Goal: Task Accomplishment & Management: Complete application form

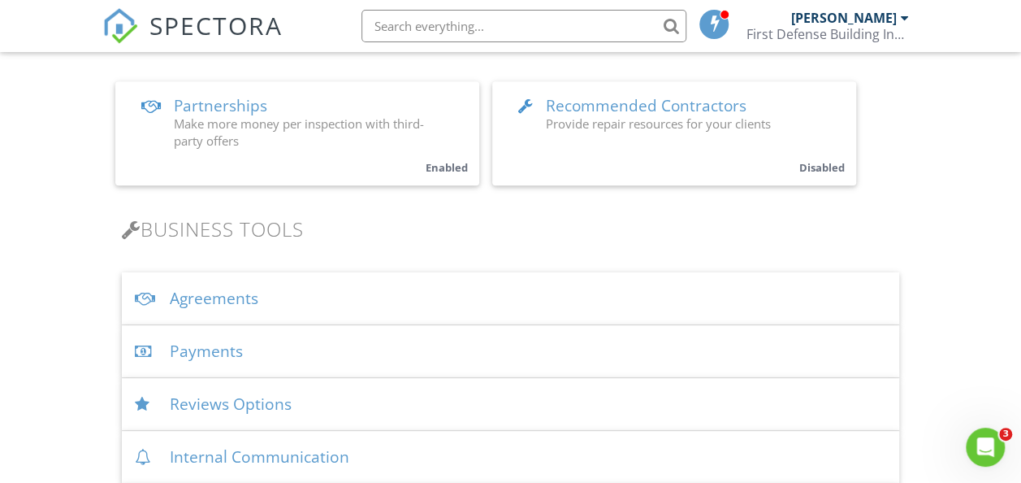
scroll to position [411, 0]
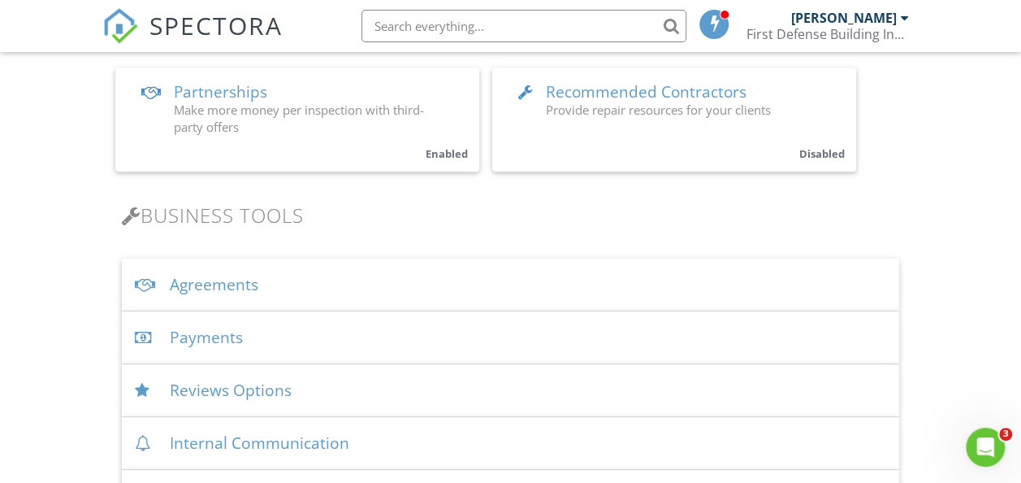
click at [243, 291] on div "Agreements" at bounding box center [511, 284] width 778 height 53
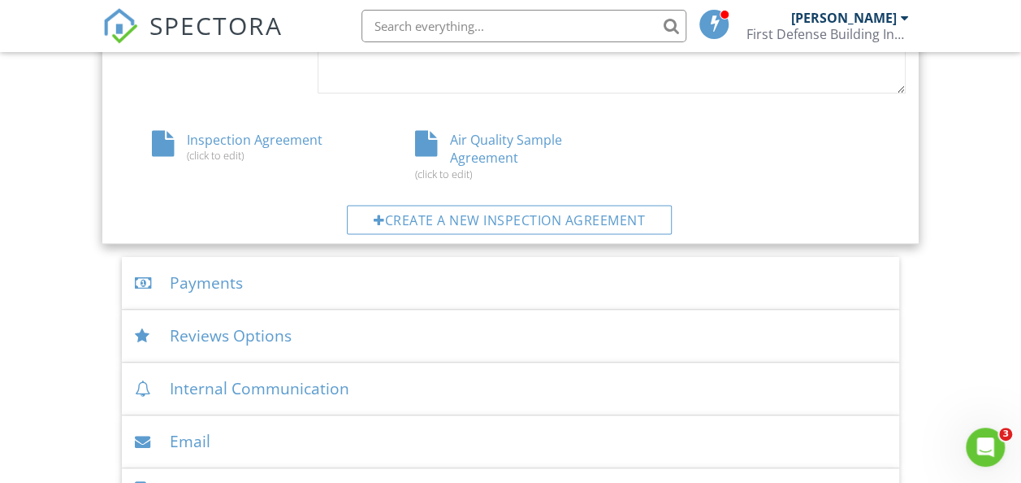
scroll to position [820, 0]
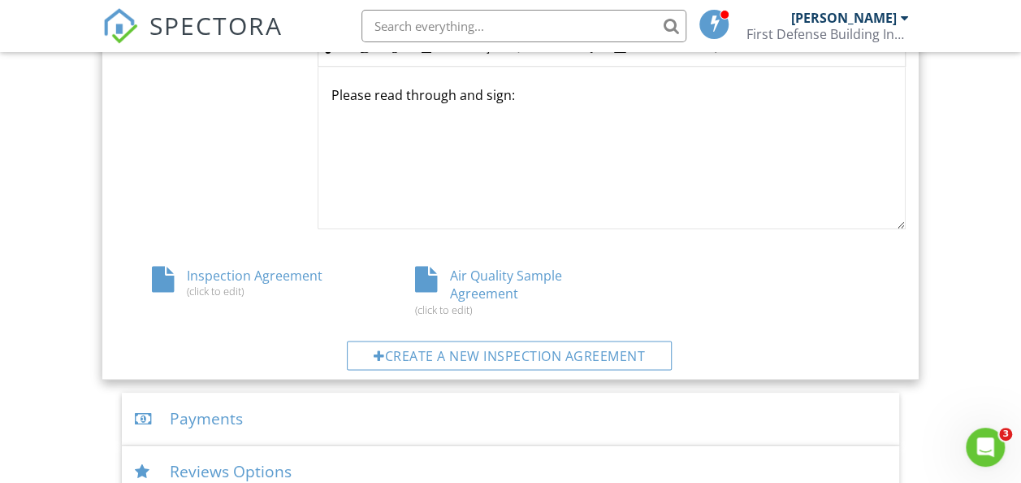
click at [513, 275] on div "Air Quality Sample Agreement (click to edit)" at bounding box center [511, 291] width 264 height 50
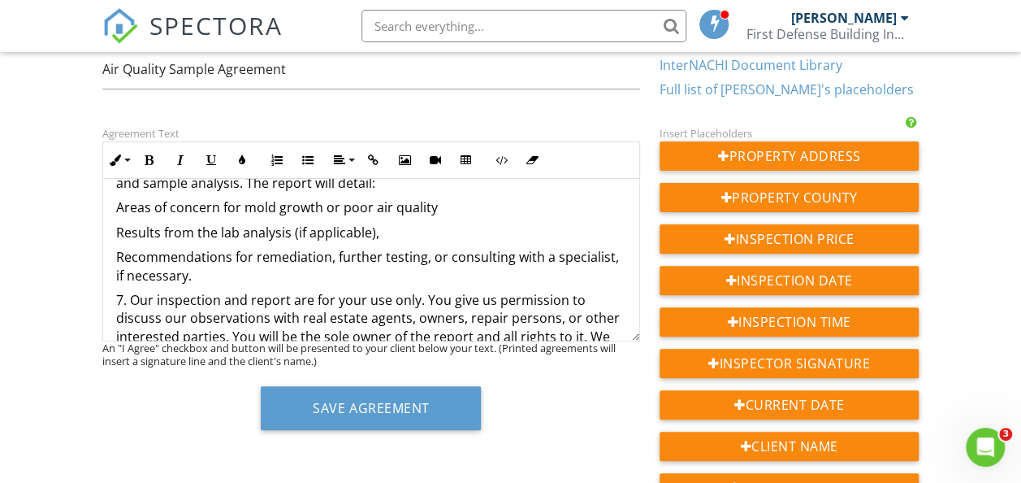
scroll to position [593, 0]
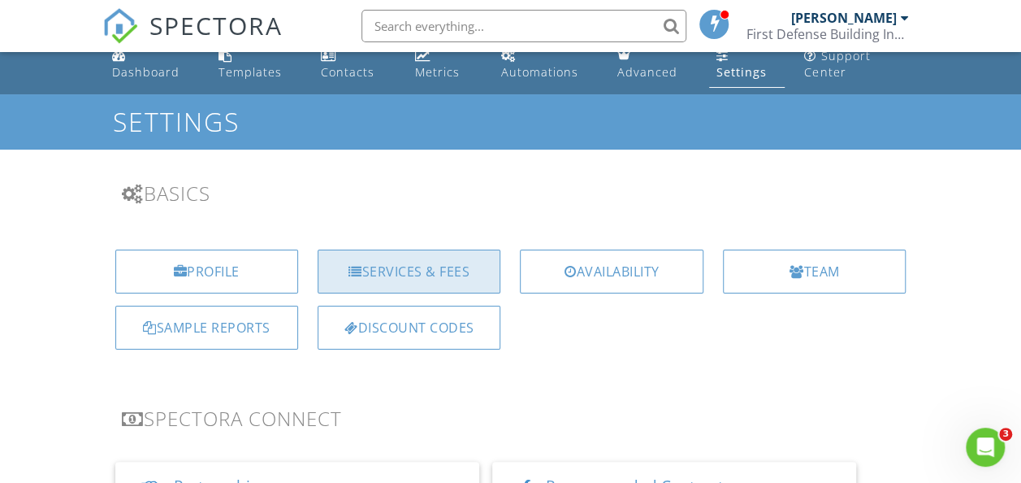
click at [458, 270] on div "Services & Fees" at bounding box center [409, 271] width 183 height 44
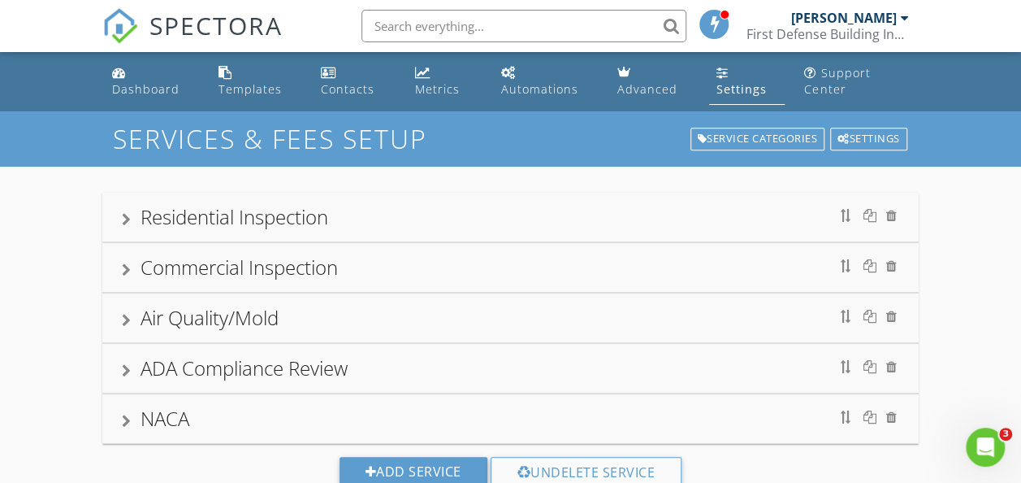
click at [283, 311] on div "Air Quality/Mold" at bounding box center [511, 317] width 778 height 29
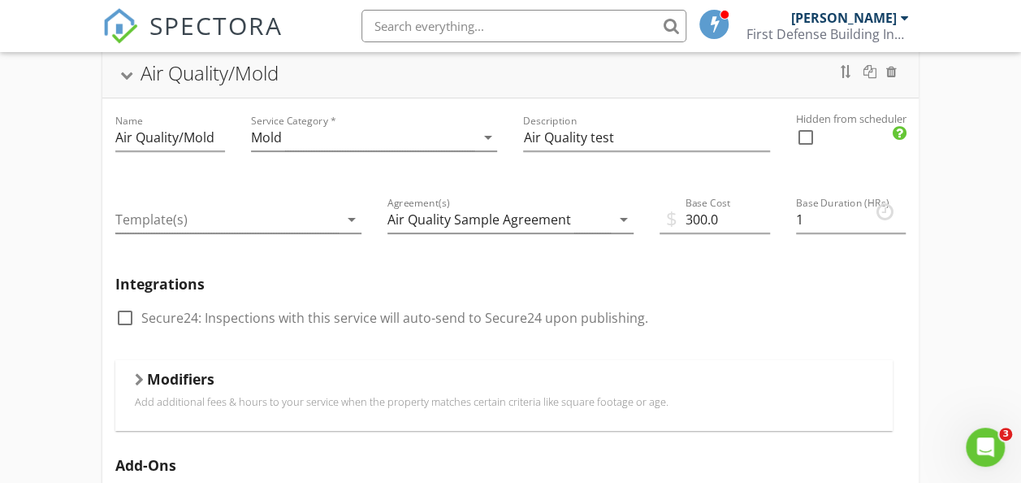
scroll to position [206, 0]
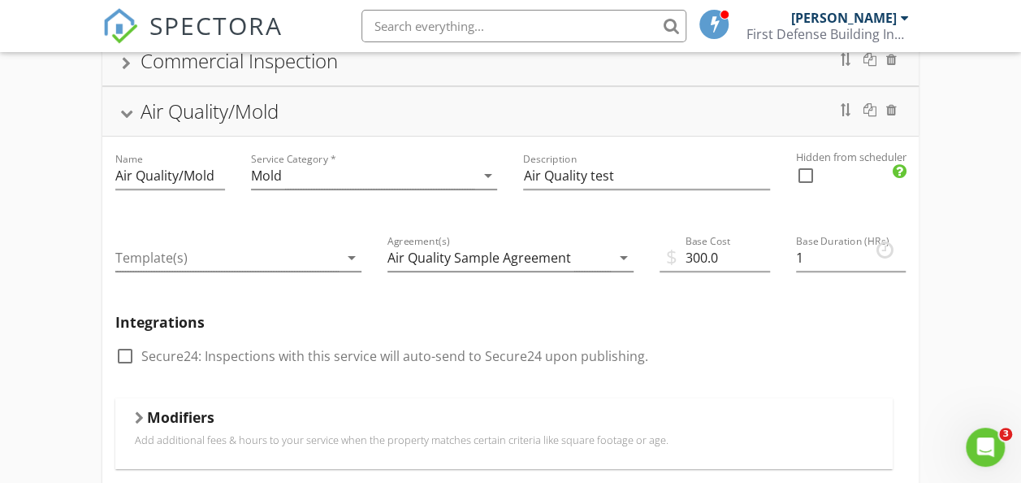
click at [123, 109] on div at bounding box center [125, 113] width 13 height 9
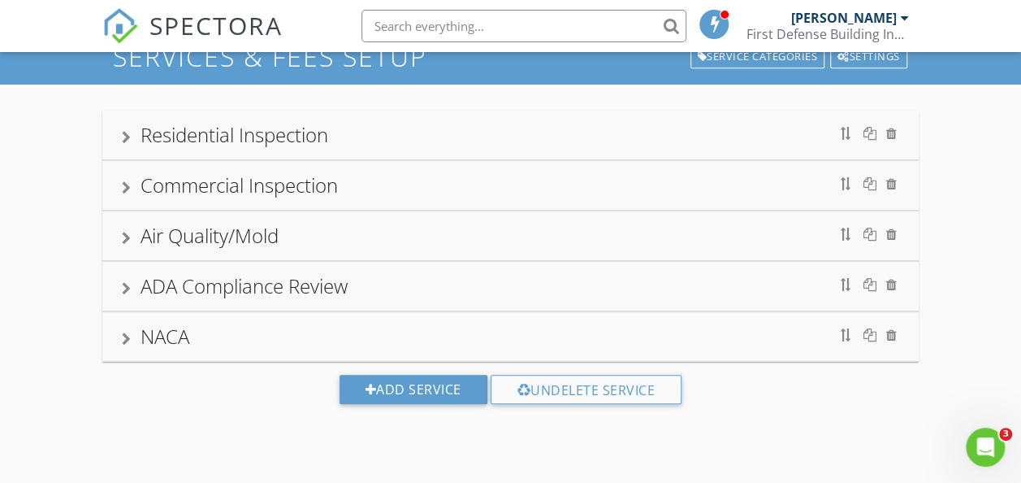
scroll to position [110, 0]
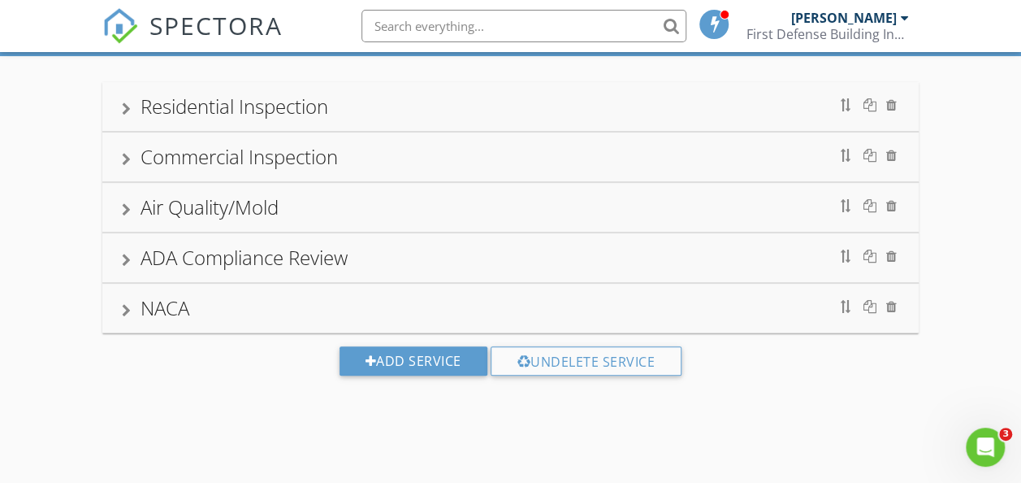
click at [347, 195] on div "Air Quality/Mold" at bounding box center [511, 207] width 778 height 29
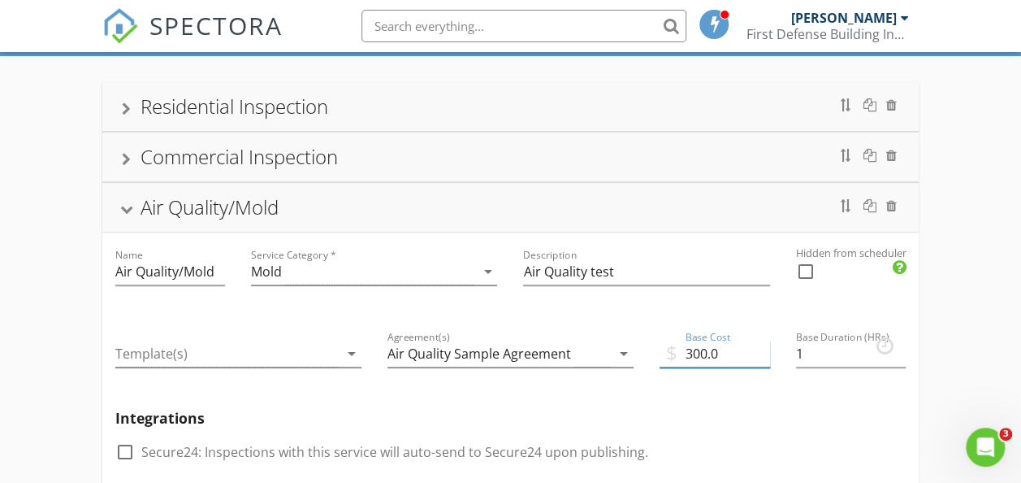
click at [698, 352] on input "300.0" at bounding box center [715, 353] width 110 height 27
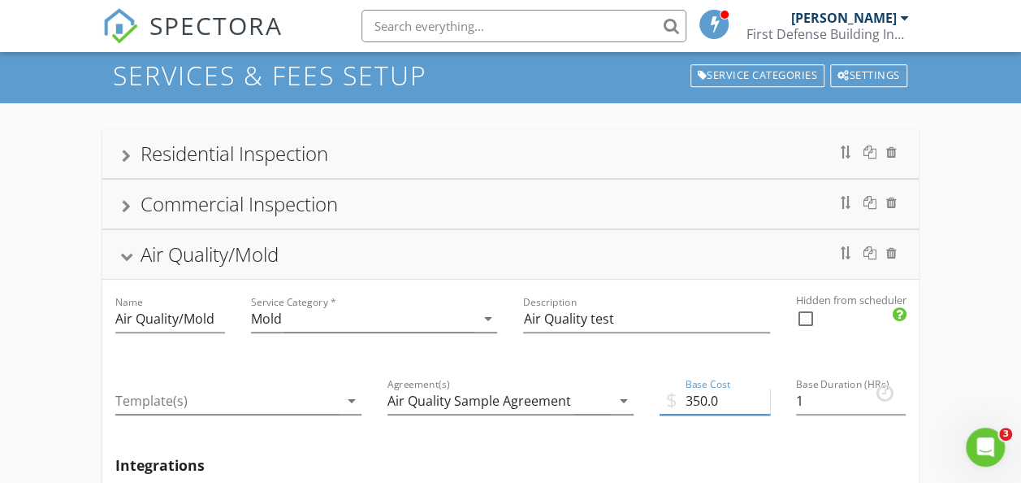
scroll to position [60, 0]
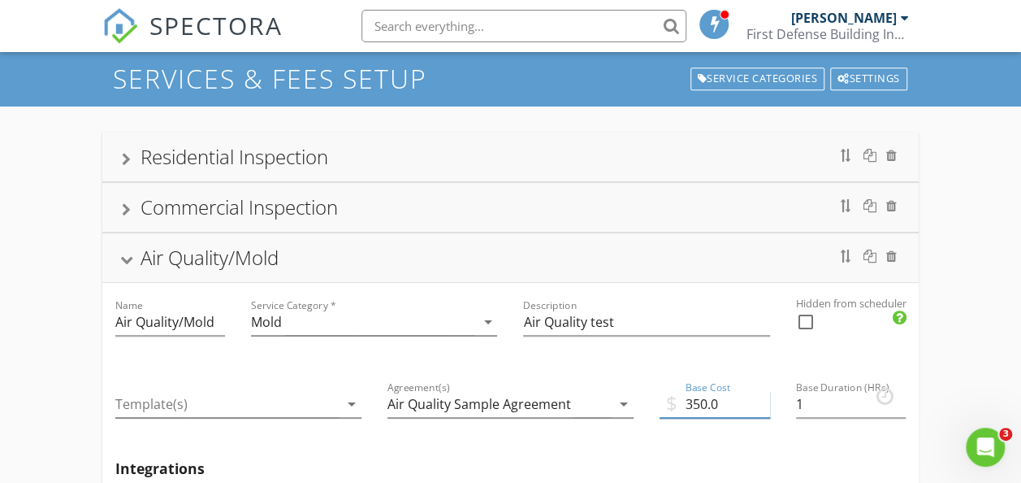
type input "350.0"
click at [363, 240] on div "Air Quality/Mold" at bounding box center [510, 257] width 817 height 49
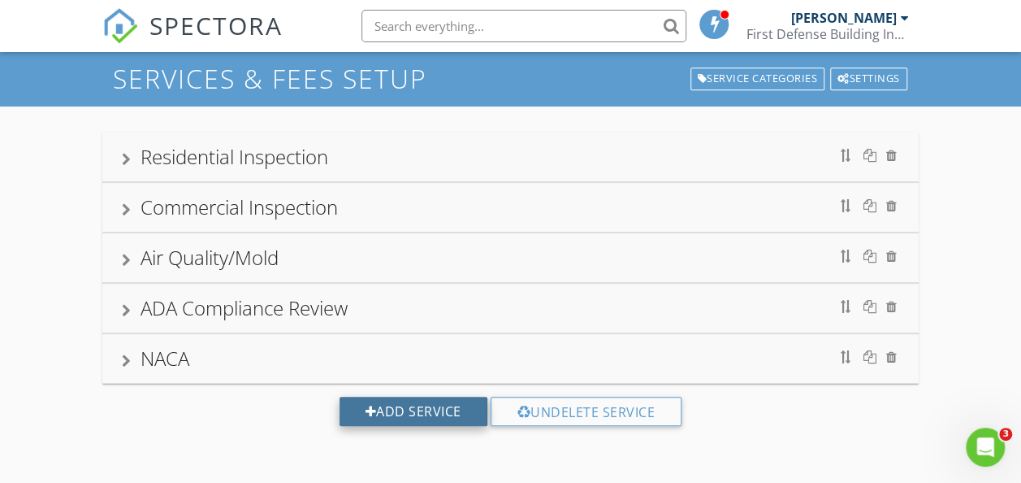
click at [421, 410] on div "Add Service" at bounding box center [414, 410] width 148 height 29
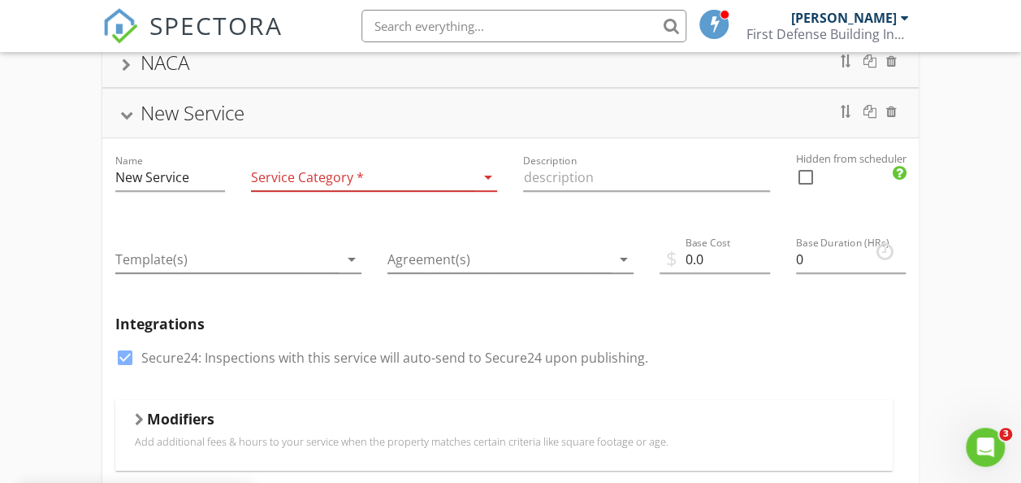
scroll to position [367, 0]
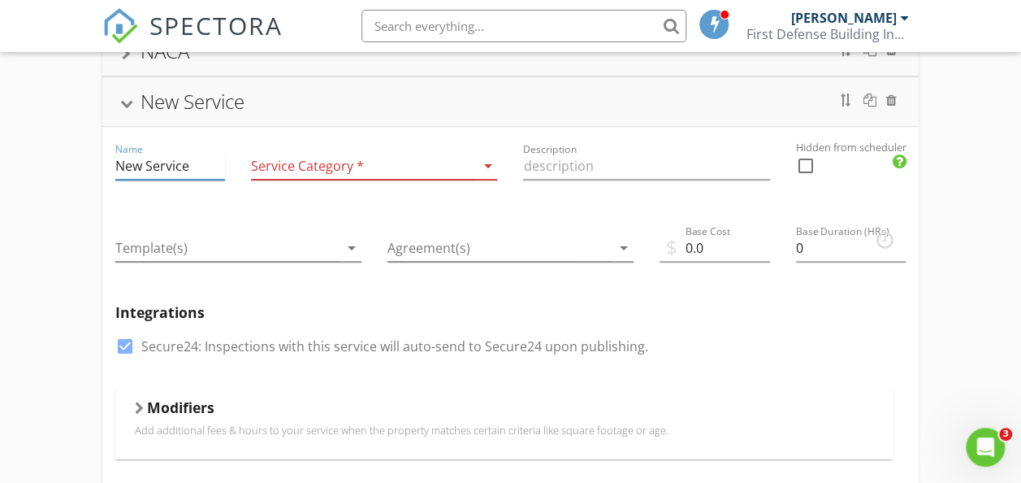
click at [182, 167] on input "New Service" at bounding box center [170, 166] width 110 height 27
click at [158, 169] on input "New Service" at bounding box center [170, 166] width 110 height 27
click at [159, 167] on input "New Service" at bounding box center [170, 166] width 110 height 27
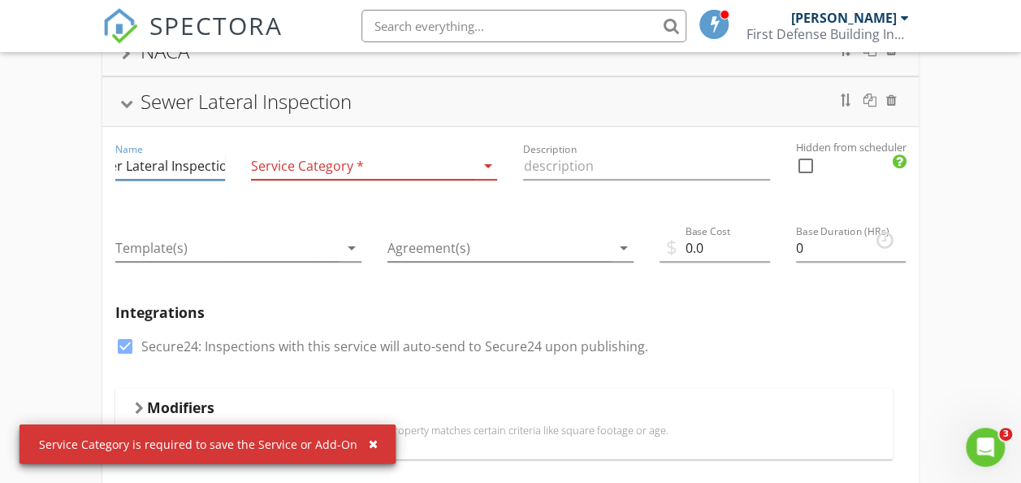
scroll to position [0, 37]
type input "Sewer Lateral Inspection"
click at [483, 166] on icon "arrow_drop_down" at bounding box center [487, 165] width 19 height 19
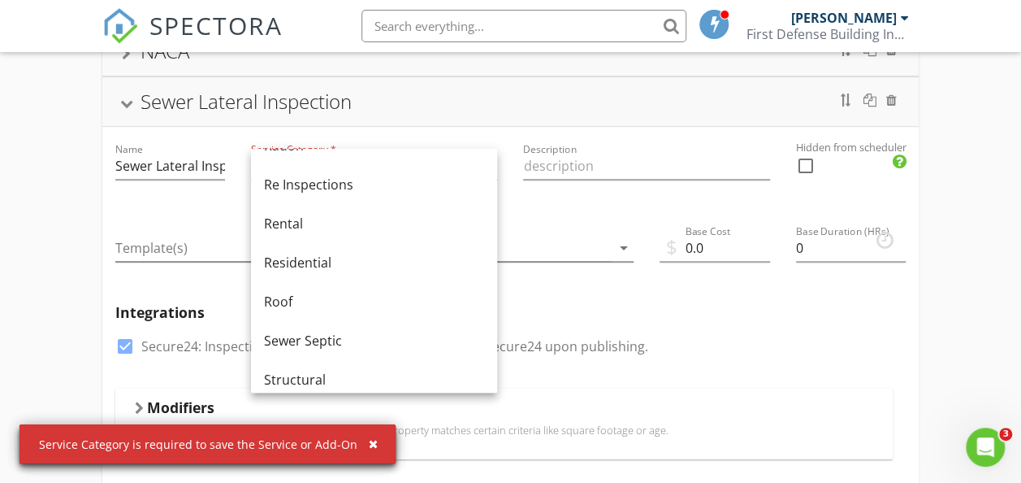
scroll to position [785, 0]
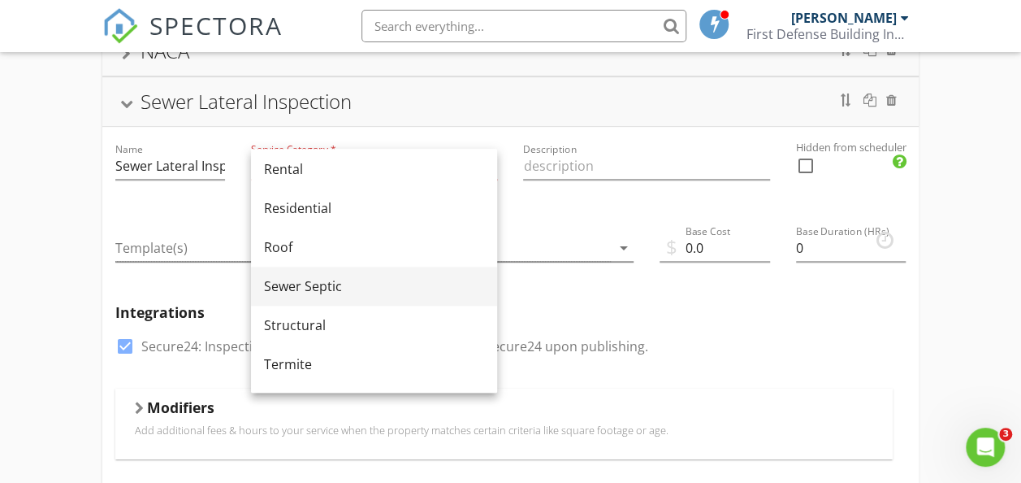
click at [334, 294] on div "Sewer Septic" at bounding box center [374, 285] width 220 height 19
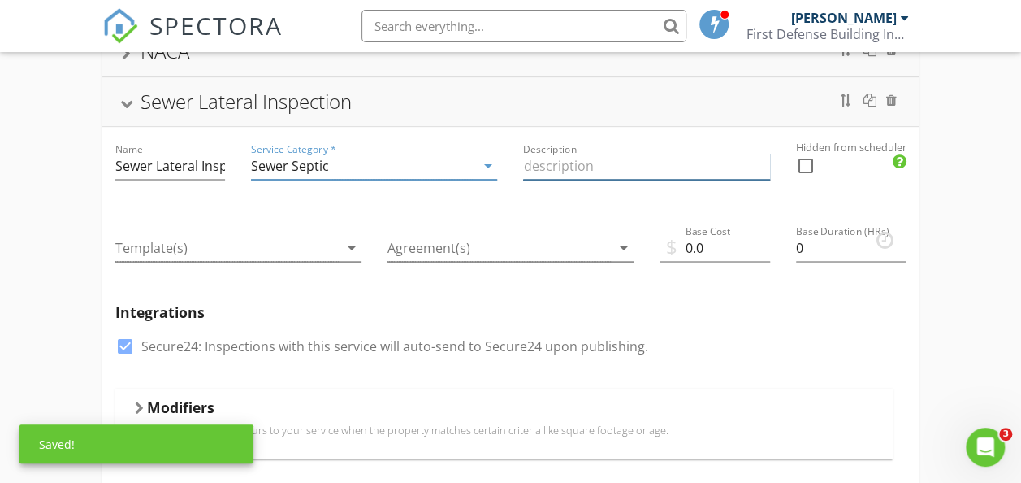
click at [559, 162] on input "Description" at bounding box center [646, 166] width 246 height 27
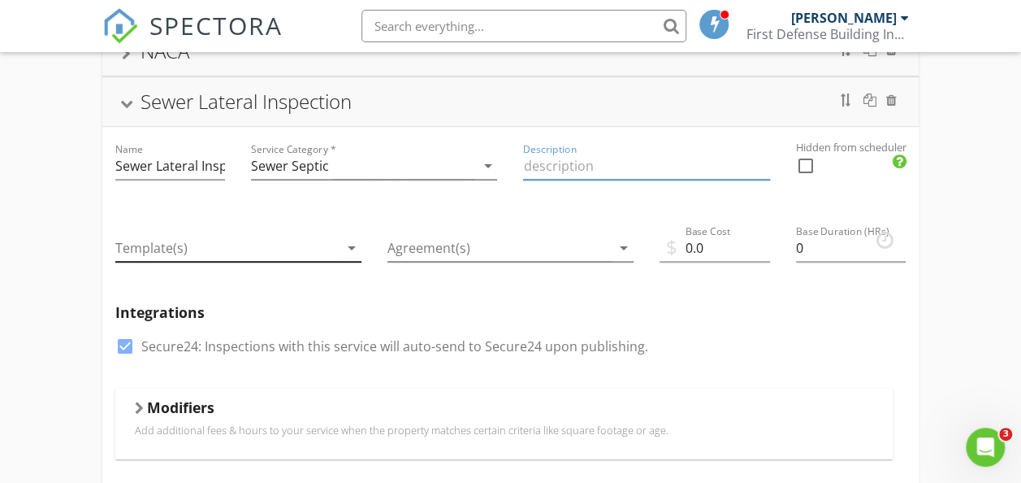
click at [344, 242] on icon "arrow_drop_down" at bounding box center [351, 247] width 19 height 19
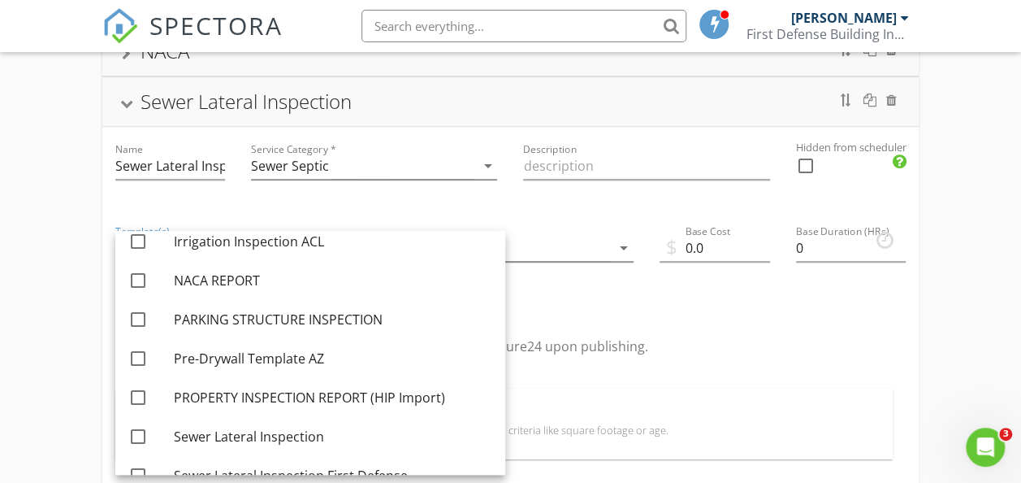
scroll to position [315, 0]
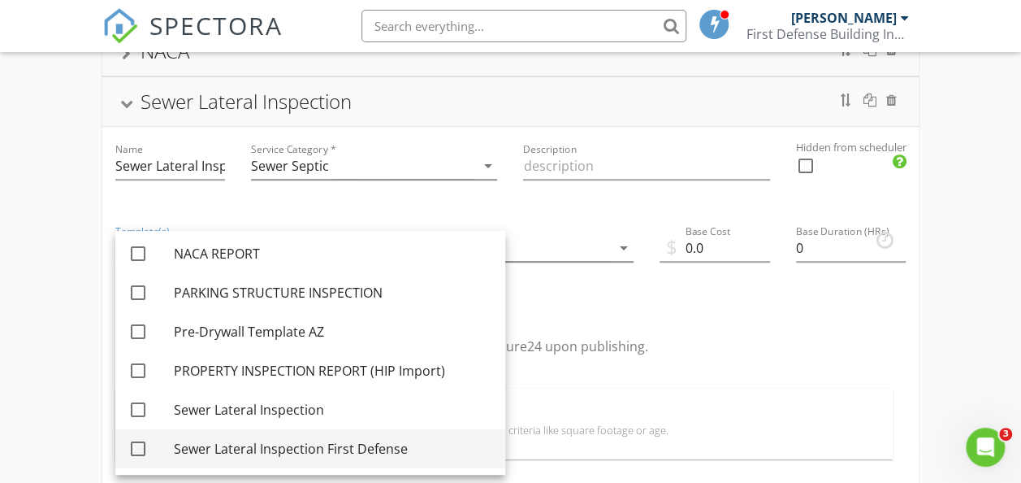
click at [272, 443] on div "Sewer Lateral Inspection First Defense" at bounding box center [333, 448] width 318 height 19
checkbox input "true"
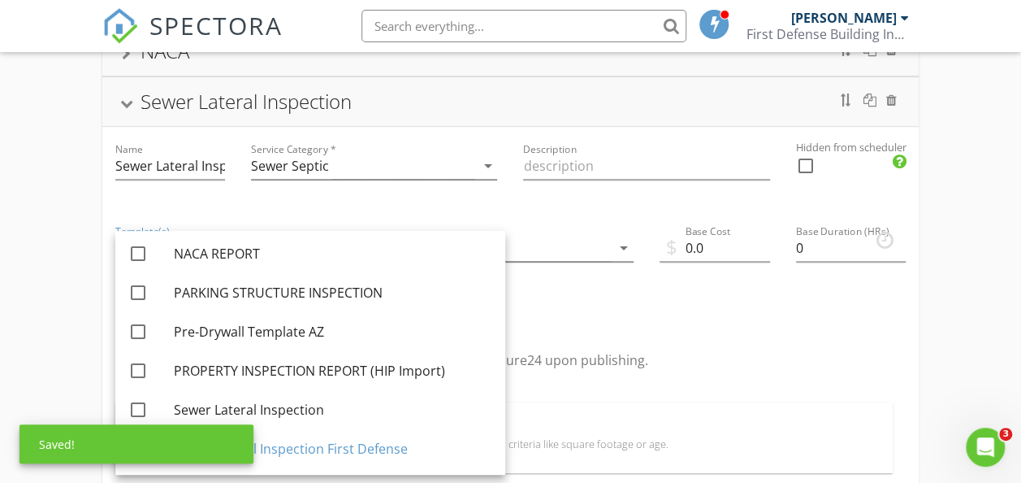
click at [637, 297] on div "Agreement(s) arrow_drop_down" at bounding box center [510, 257] width 272 height 96
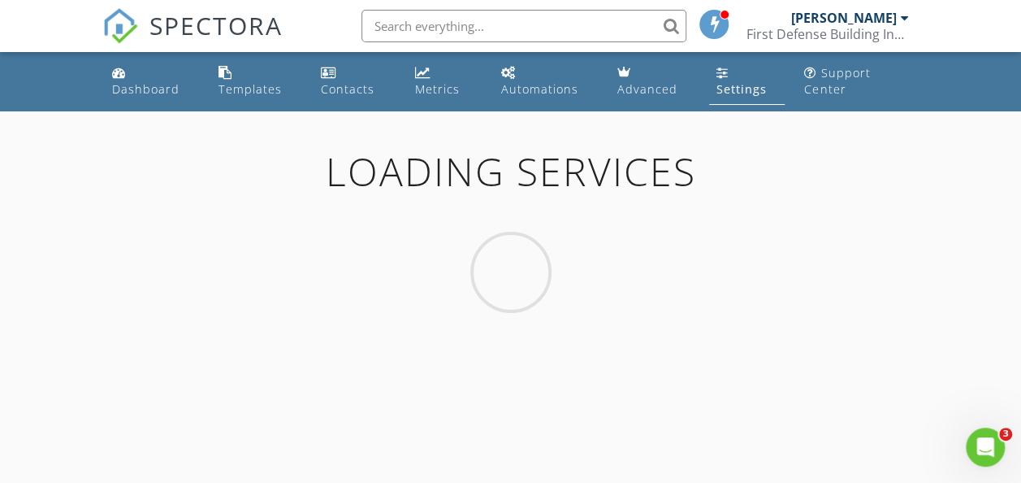
click at [897, 23] on div "[PERSON_NAME]" at bounding box center [849, 18] width 118 height 16
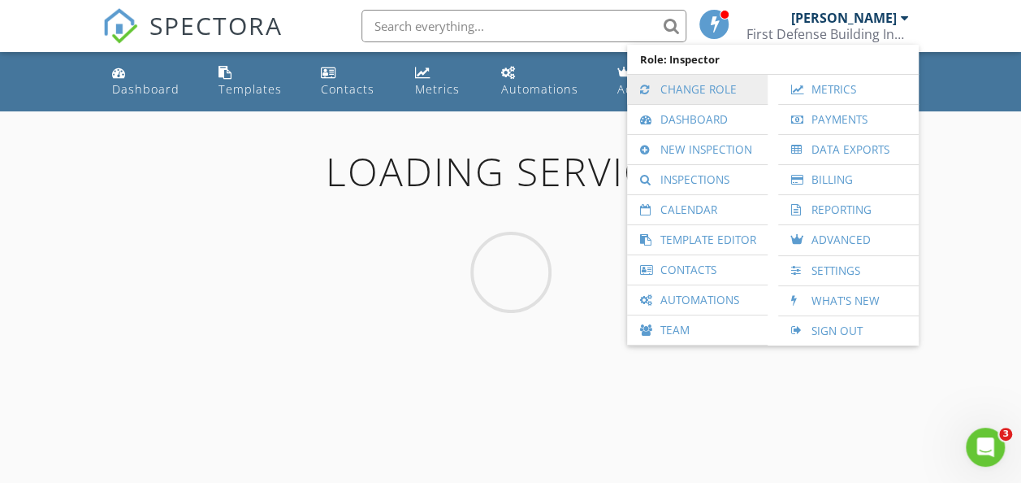
click at [713, 87] on link "Change Role" at bounding box center [697, 89] width 124 height 29
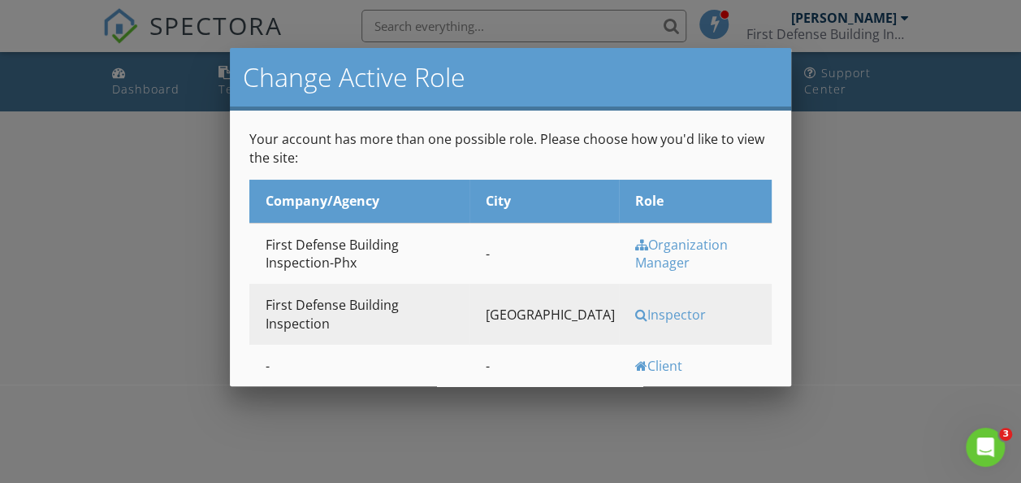
click at [636, 305] on div "Inspector" at bounding box center [701, 314] width 133 height 18
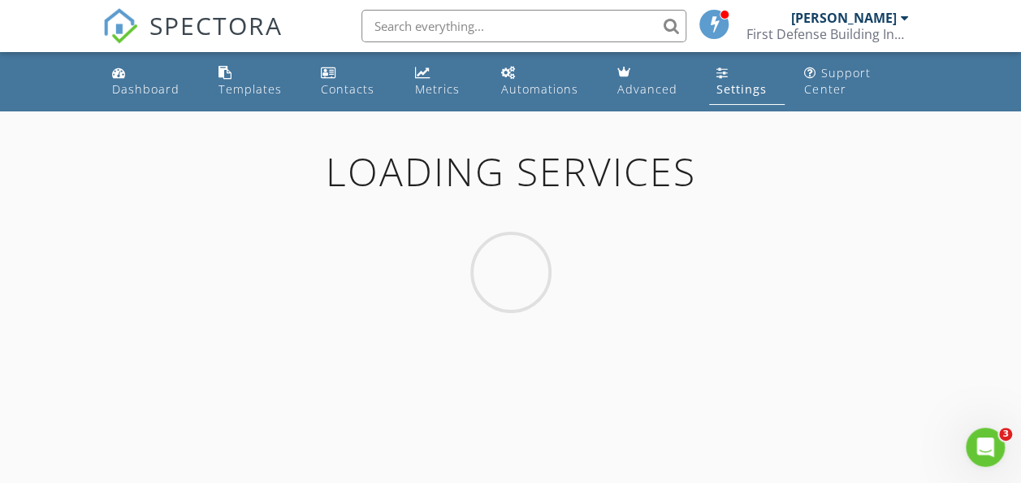
click at [749, 81] on div "Settings" at bounding box center [741, 88] width 50 height 15
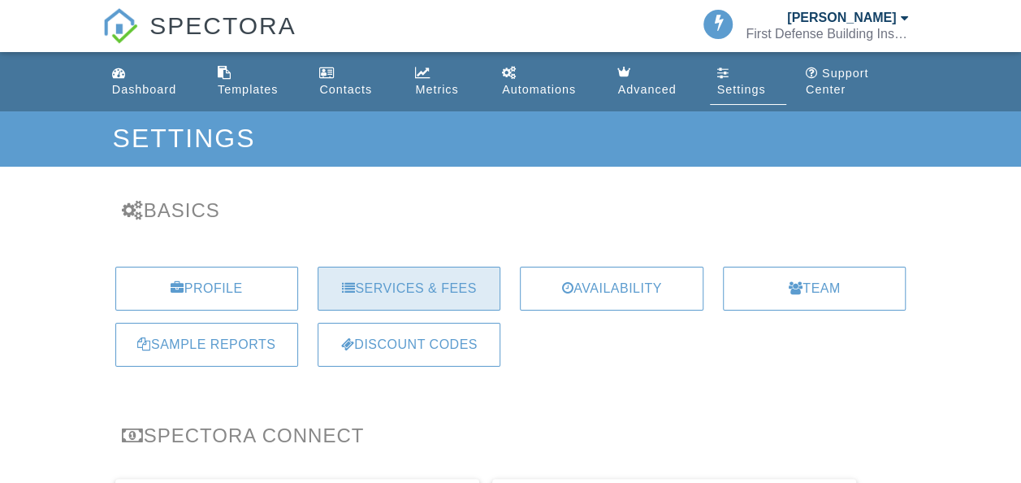
click at [413, 282] on div "Services & Fees" at bounding box center [409, 288] width 183 height 44
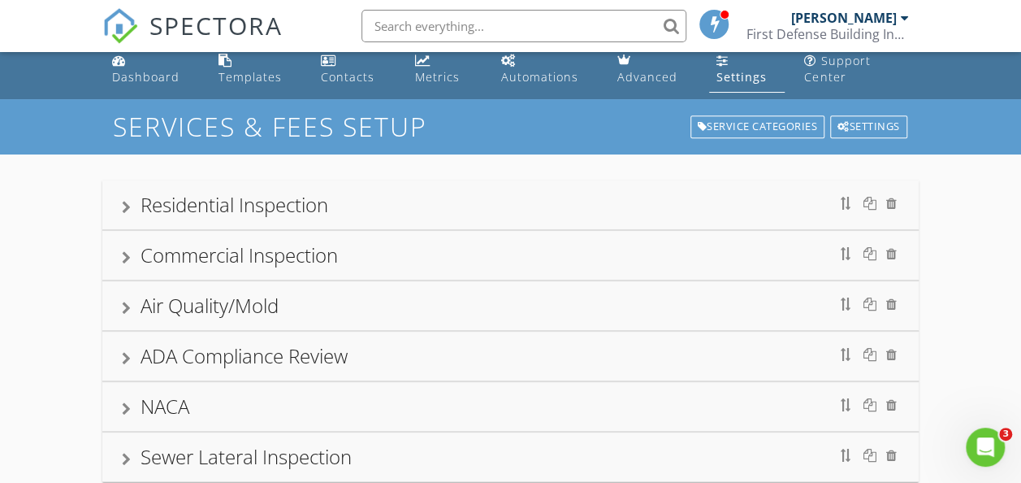
scroll to position [2, 0]
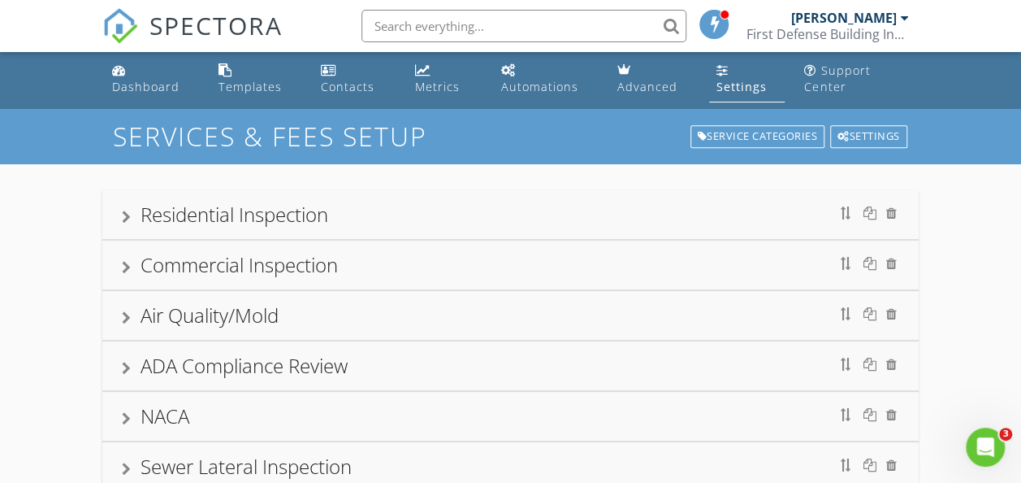
click at [728, 80] on div "Settings" at bounding box center [741, 86] width 50 height 15
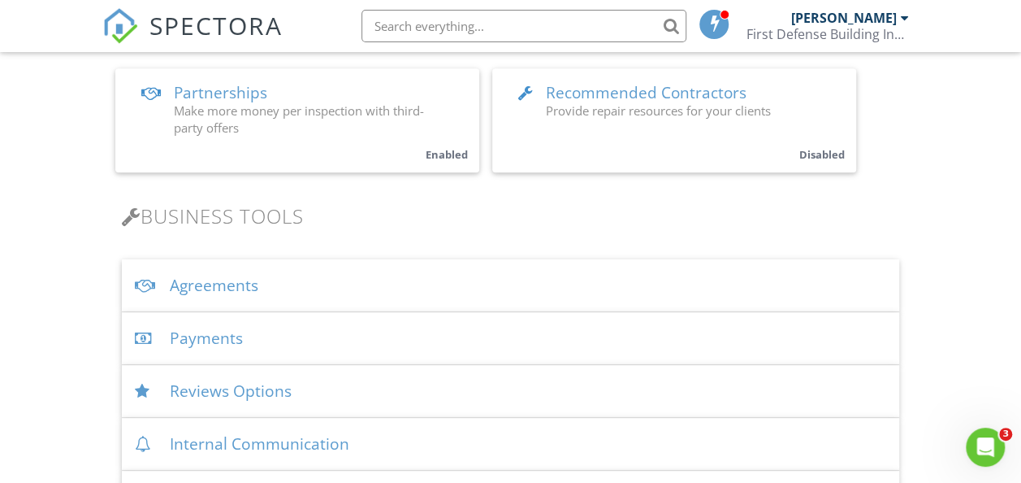
click at [258, 284] on div "Agreements" at bounding box center [511, 285] width 778 height 53
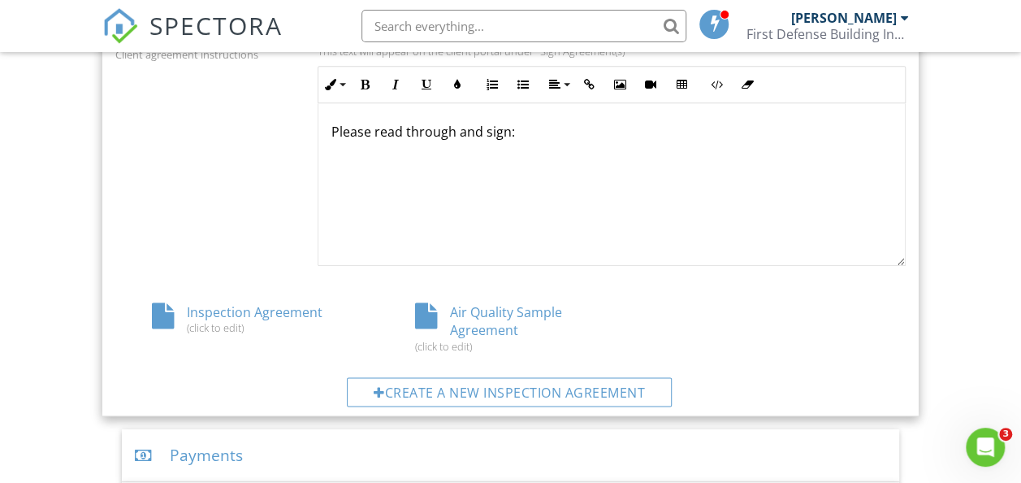
scroll to position [807, 0]
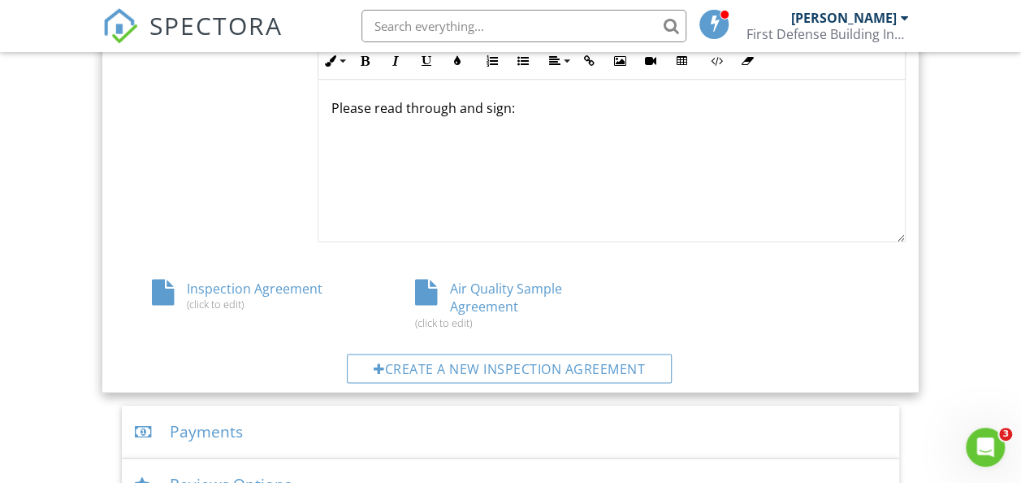
click at [512, 365] on div "Create a new inspection agreement" at bounding box center [509, 367] width 325 height 29
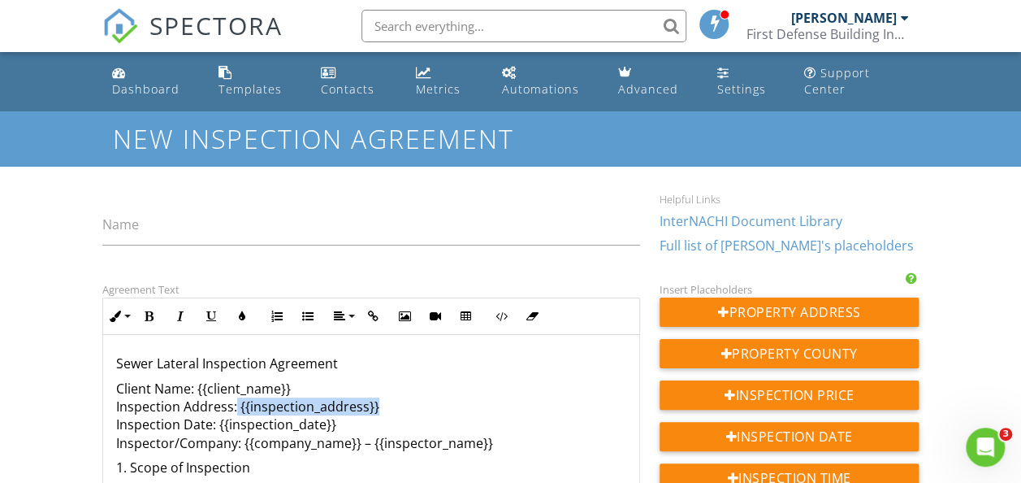
drag, startPoint x: 235, startPoint y: 333, endPoint x: 382, endPoint y: 411, distance: 166.4
click at [382, 411] on p "Client Name: {{client_name}} Inspection Address: {{inspection_address}} Inspect…" at bounding box center [371, 415] width 510 height 73
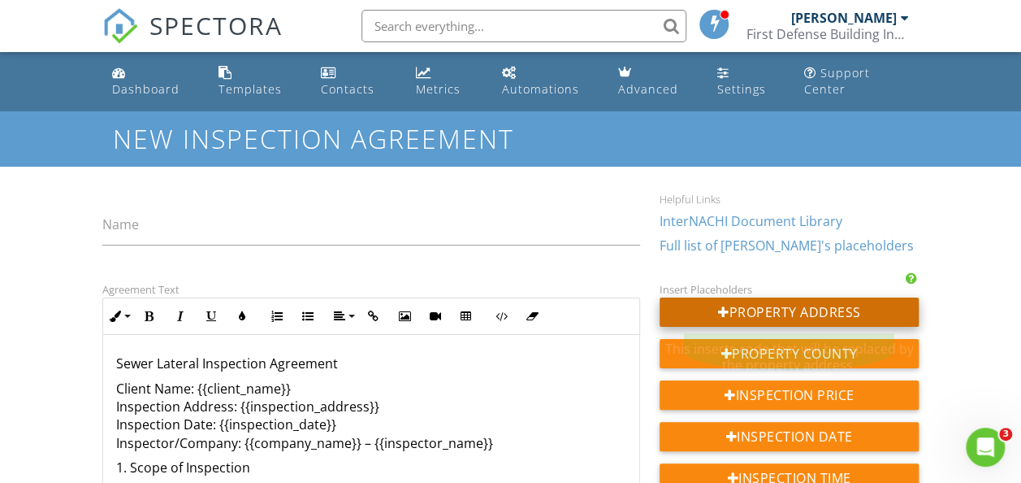
click at [800, 314] on div "Property Address" at bounding box center [789, 311] width 259 height 29
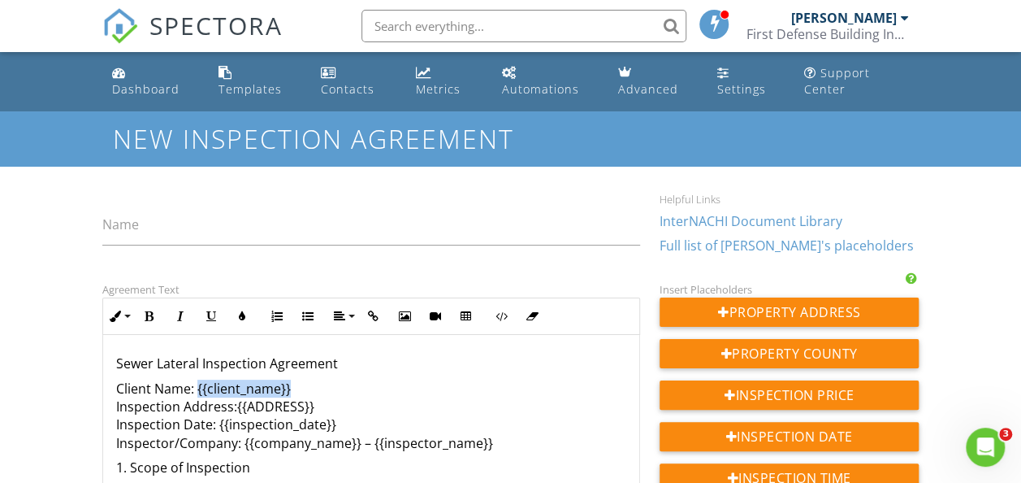
drag, startPoint x: 247, startPoint y: 388, endPoint x: 289, endPoint y: 388, distance: 42.2
click at [289, 388] on p "Client Name: {{client_name}} Inspection Address:{{ADDRESS}} Inspection Date: {{…" at bounding box center [371, 415] width 510 height 73
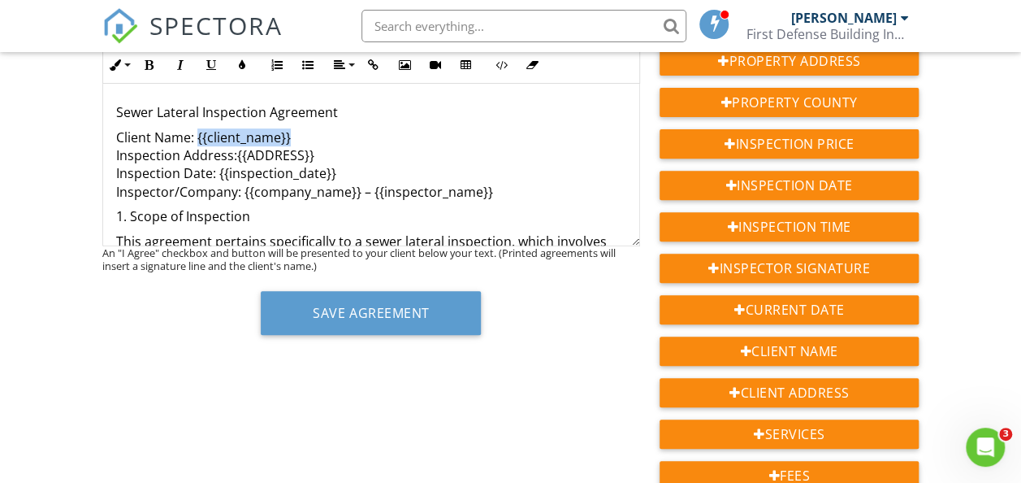
scroll to position [257, 0]
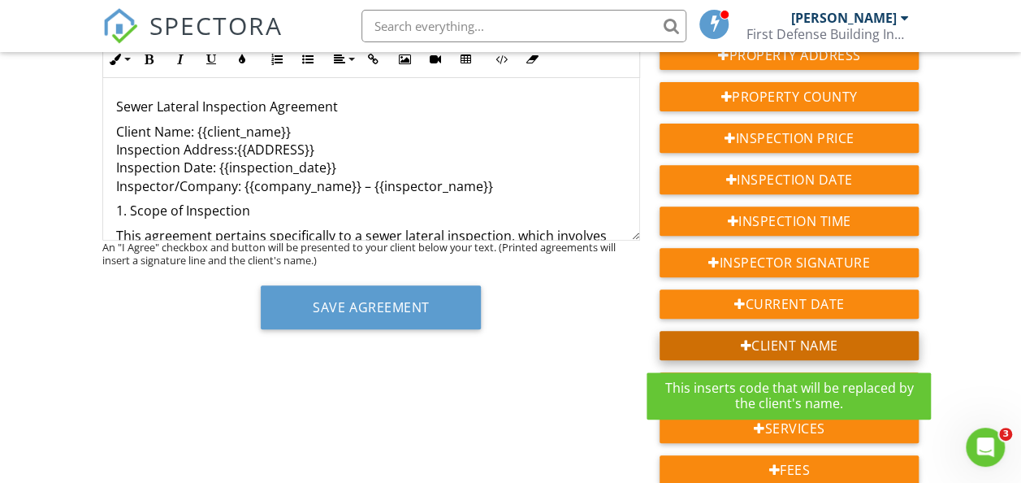
click at [802, 342] on div "Client Name" at bounding box center [789, 345] width 259 height 29
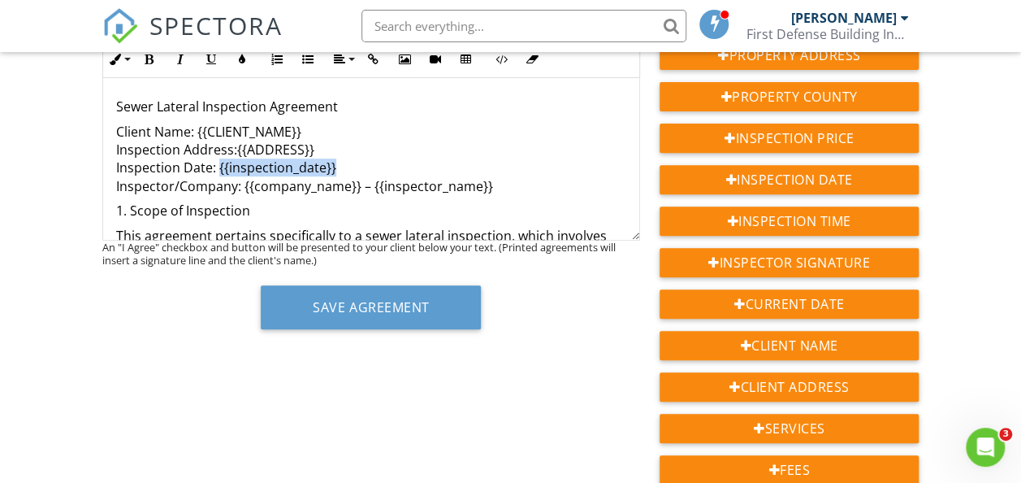
drag, startPoint x: 216, startPoint y: 167, endPoint x: 331, endPoint y: 172, distance: 115.4
click at [331, 172] on p "Client Name: {{CLIENT_NAME}} Inspection Address:{{ADDRESS}} Inspection Date: {{…" at bounding box center [371, 159] width 510 height 73
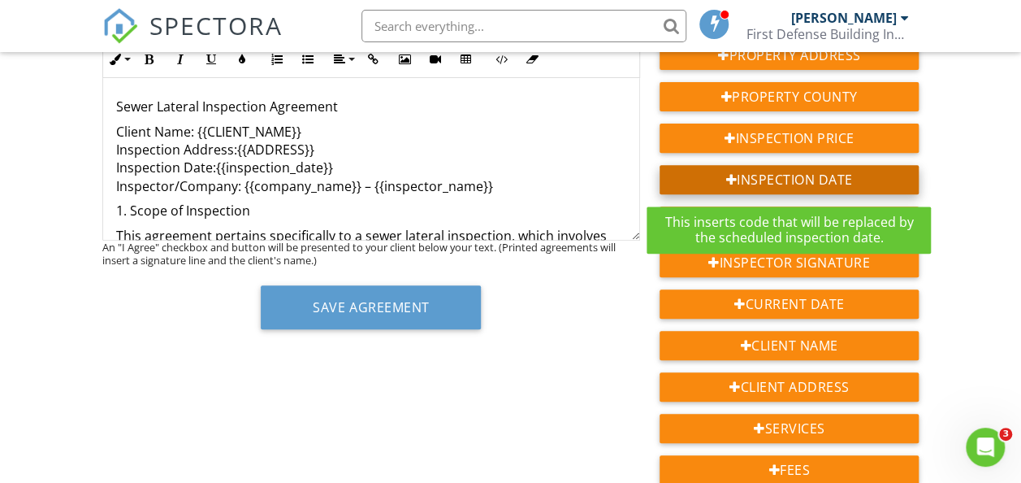
click at [758, 184] on div "Inspection Date" at bounding box center [789, 179] width 259 height 29
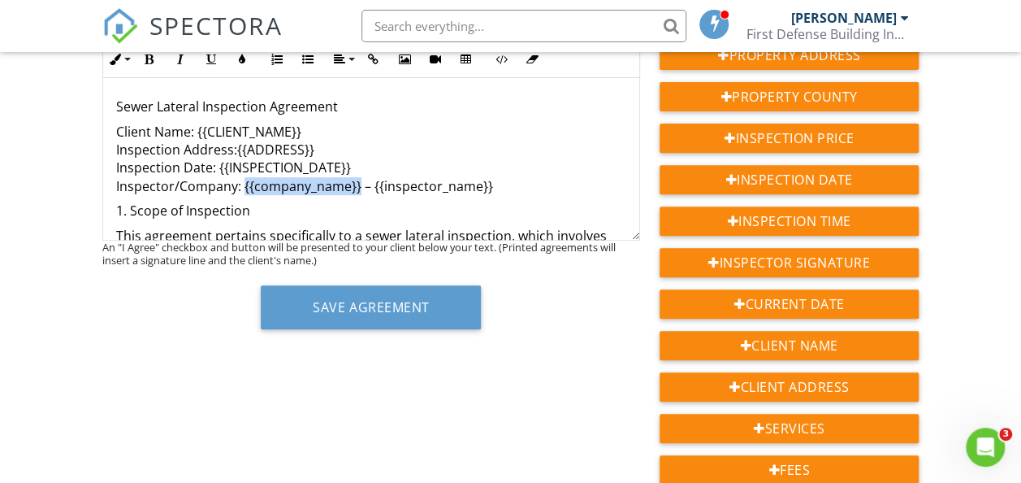
drag, startPoint x: 242, startPoint y: 184, endPoint x: 357, endPoint y: 186, distance: 115.4
click at [357, 186] on p "Client Name: {{CLIENT_NAME}} Inspection Address:{{ADDRESS}} Inspection Date: {{…" at bounding box center [371, 159] width 510 height 73
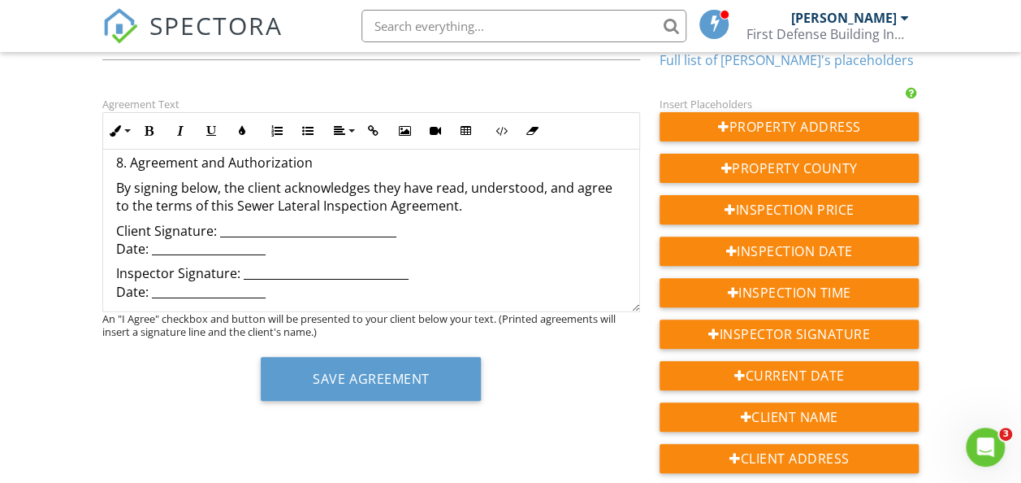
scroll to position [1530, 0]
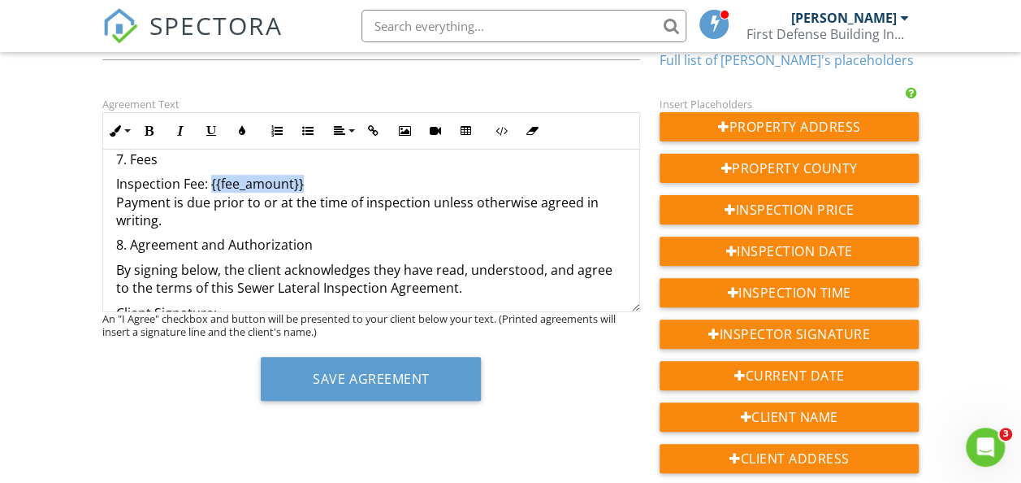
drag, startPoint x: 210, startPoint y: 200, endPoint x: 300, endPoint y: 209, distance: 90.6
click at [300, 209] on p "Inspection Fee: {{fee_amount}} Payment is due prior to or at the time of inspec…" at bounding box center [371, 202] width 510 height 54
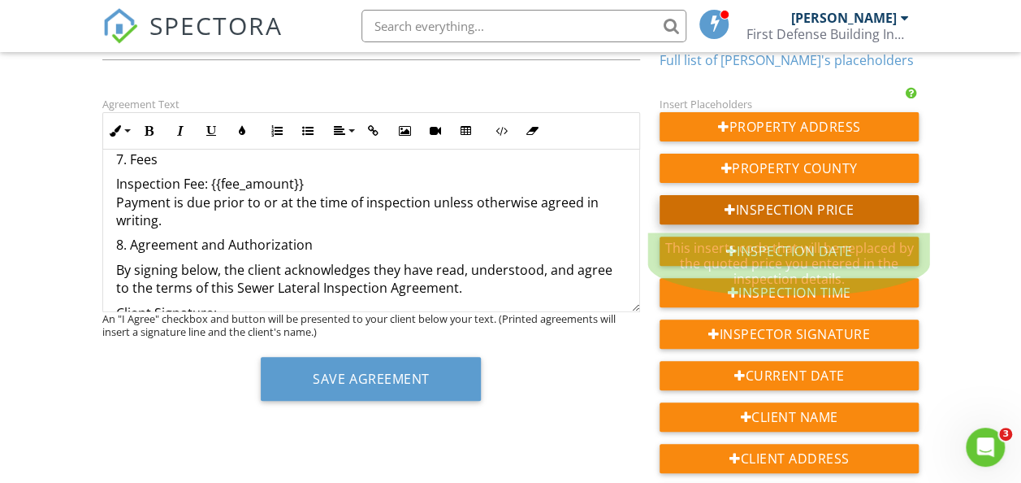
click at [778, 205] on div "Inspection Price" at bounding box center [789, 209] width 259 height 29
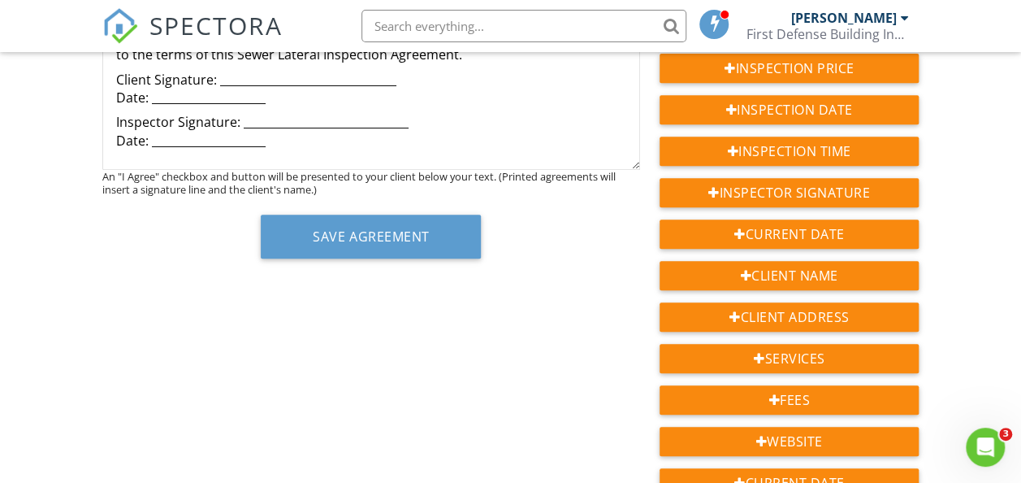
scroll to position [325, 0]
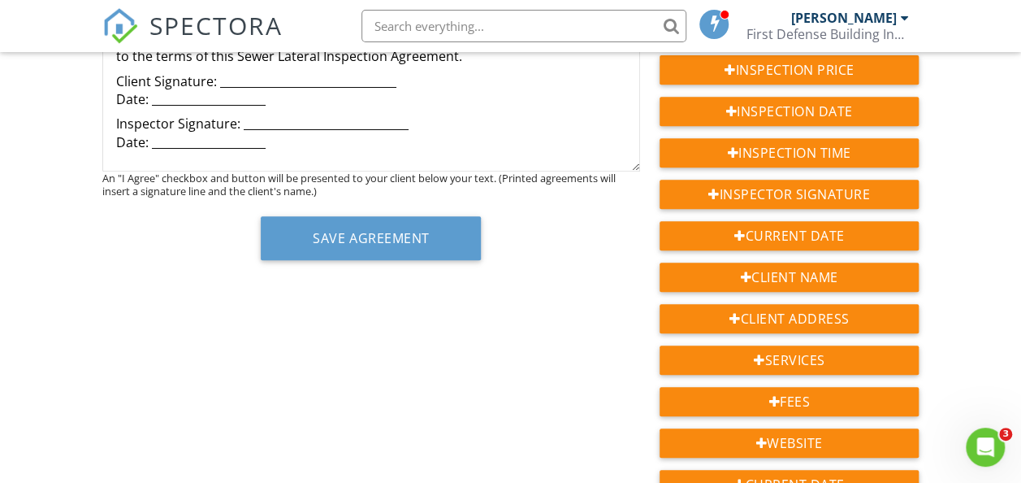
click at [197, 101] on p "Client Signature: _______________________________ Date: ____________________" at bounding box center [371, 90] width 510 height 37
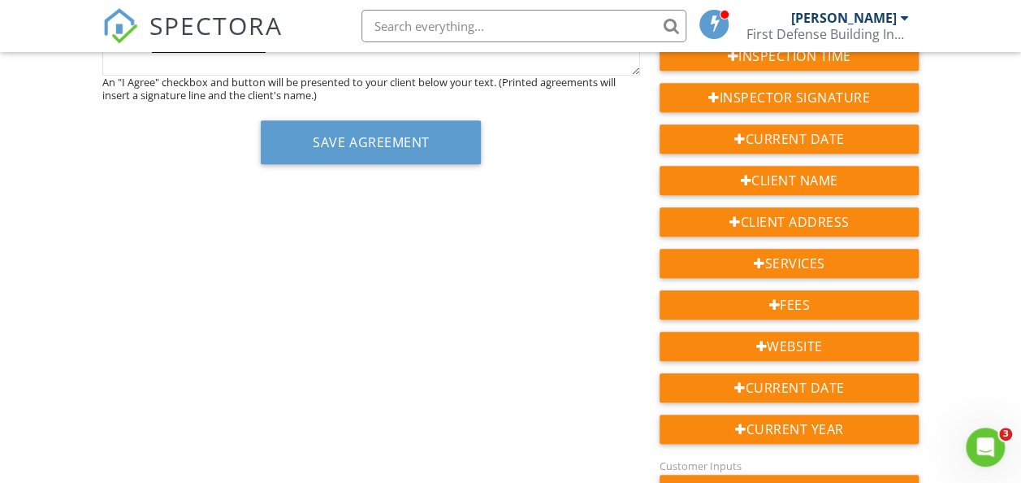
scroll to position [462, 0]
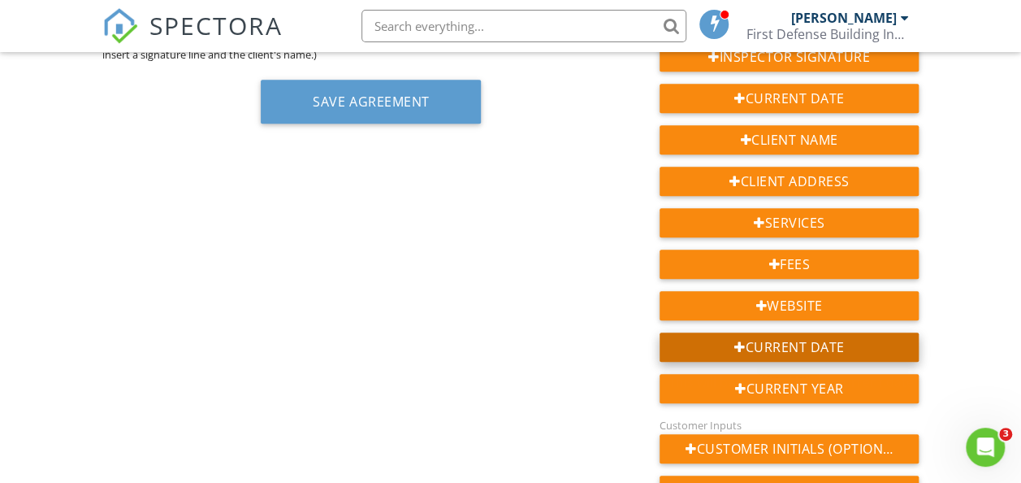
click at [830, 340] on div "Current Date" at bounding box center [789, 346] width 259 height 29
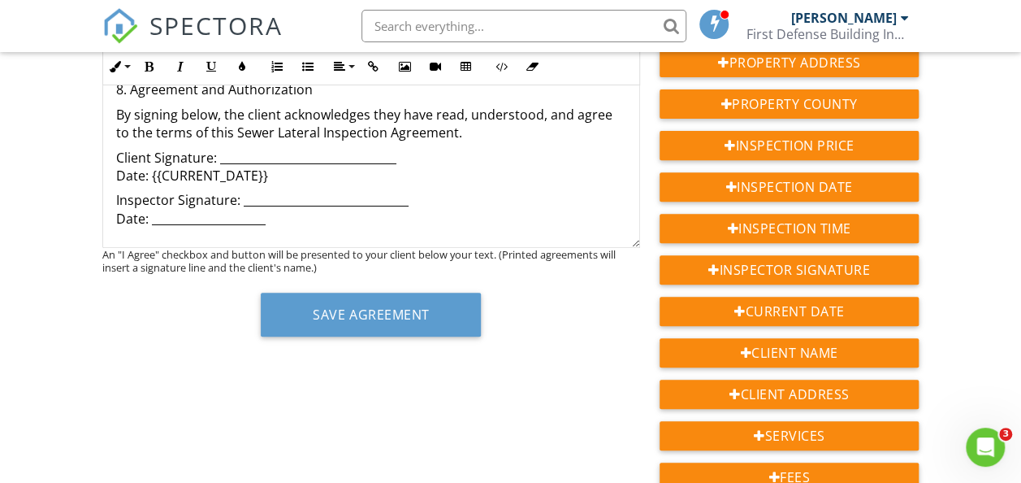
scroll to position [245, 0]
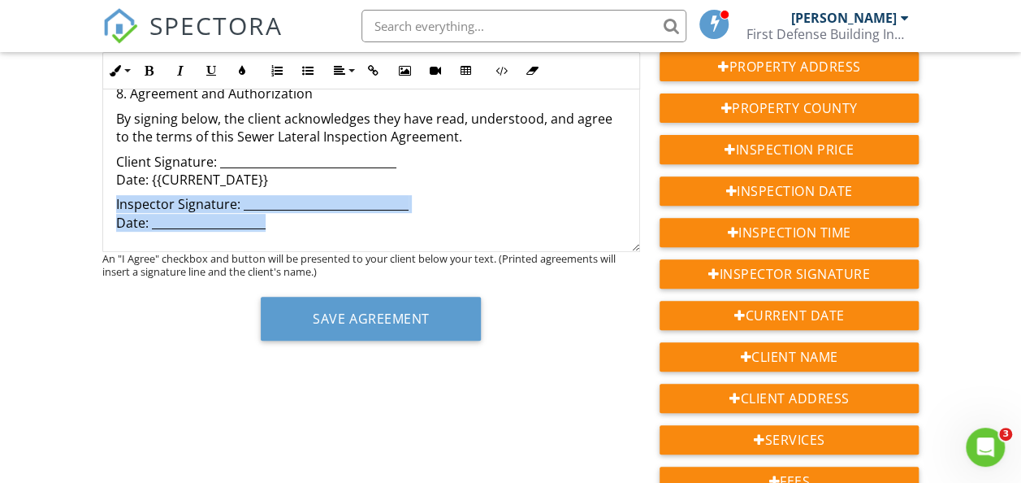
drag, startPoint x: 270, startPoint y: 227, endPoint x: 115, endPoint y: 206, distance: 155.8
click at [116, 206] on p "Inspector Signature: _____________________________ Date: ____________________" at bounding box center [371, 213] width 510 height 37
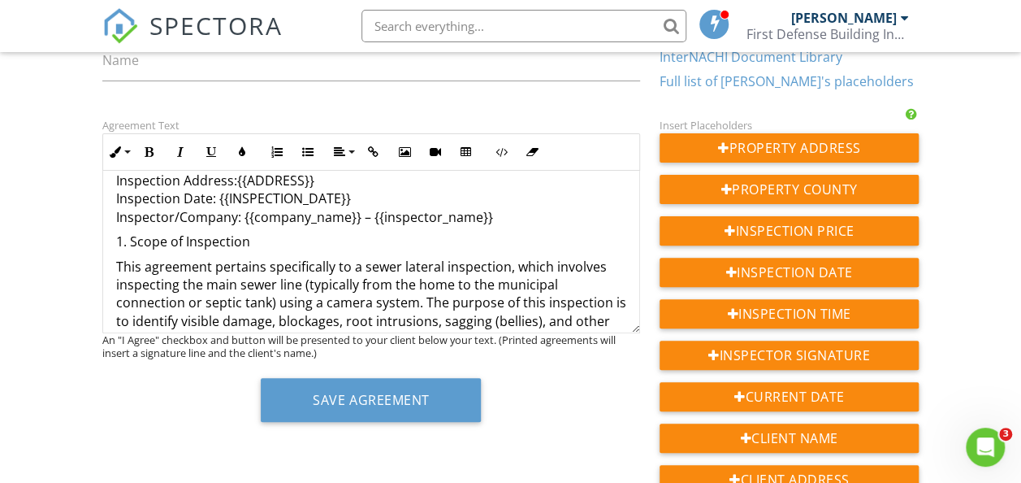
scroll to position [0, 0]
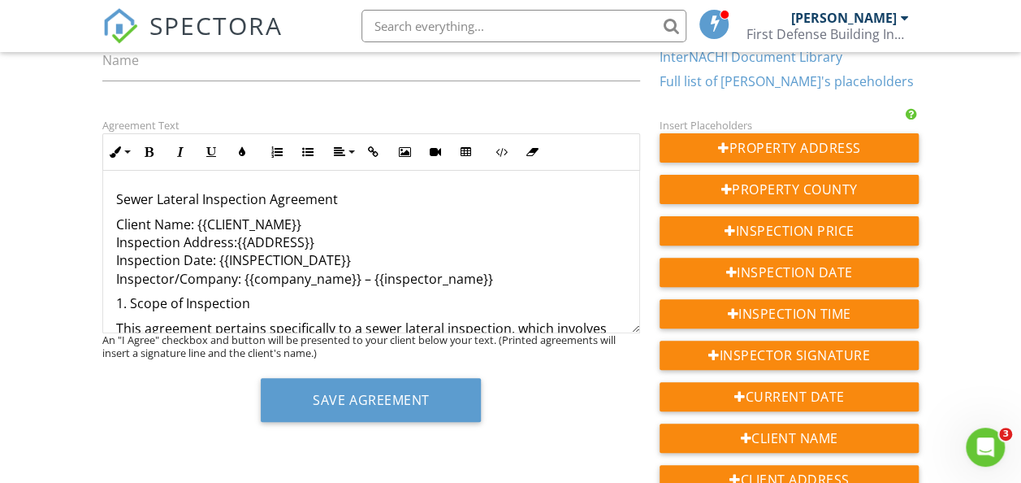
click at [373, 253] on p "Client Name: {{CLIENT_NAME}} Inspection Address:{{ADDRESS}} Inspection Date: {{…" at bounding box center [371, 251] width 510 height 73
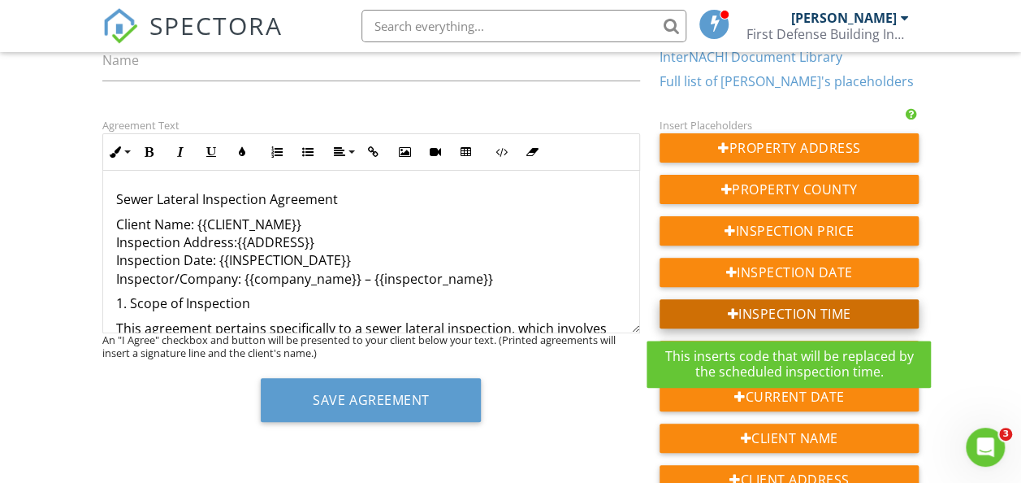
click at [817, 314] on div "Inspection Time" at bounding box center [789, 313] width 259 height 29
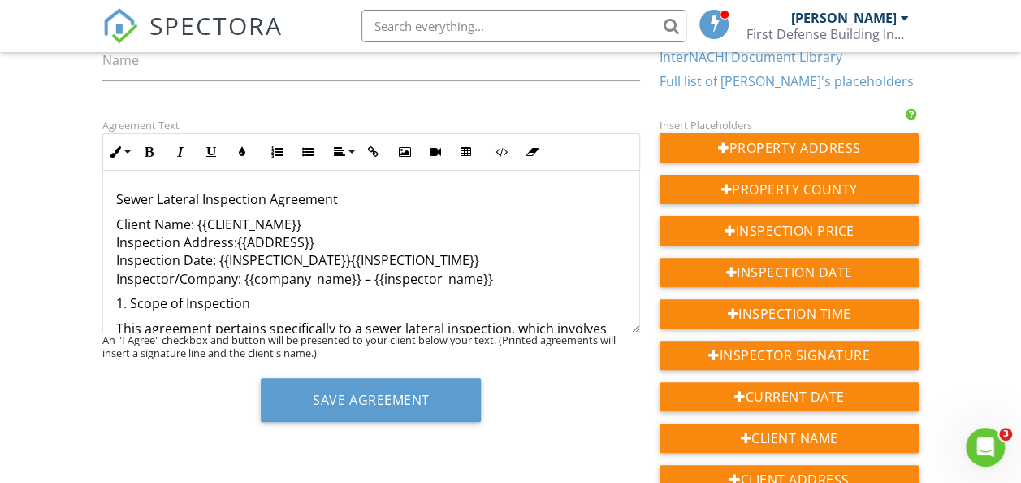
drag, startPoint x: 347, startPoint y: 260, endPoint x: 356, endPoint y: 264, distance: 9.8
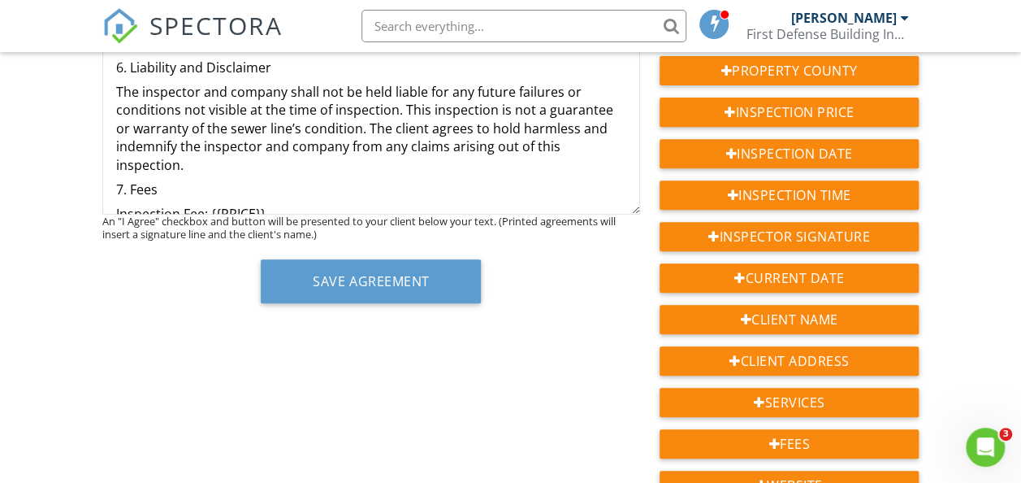
scroll to position [1595, 0]
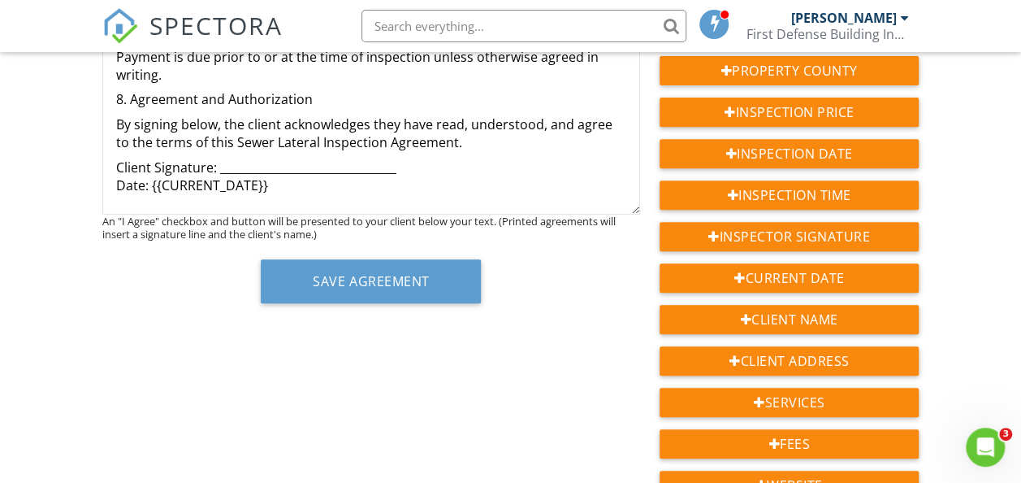
click at [291, 169] on p "Client Signature: _______________________________ Date: {{CURRENT_DATE}}" at bounding box center [371, 176] width 510 height 37
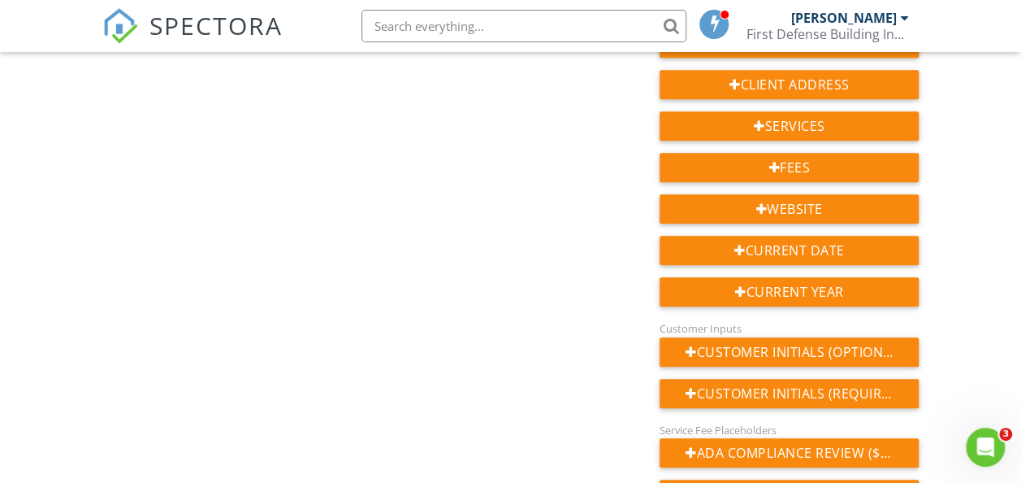
scroll to position [598, 0]
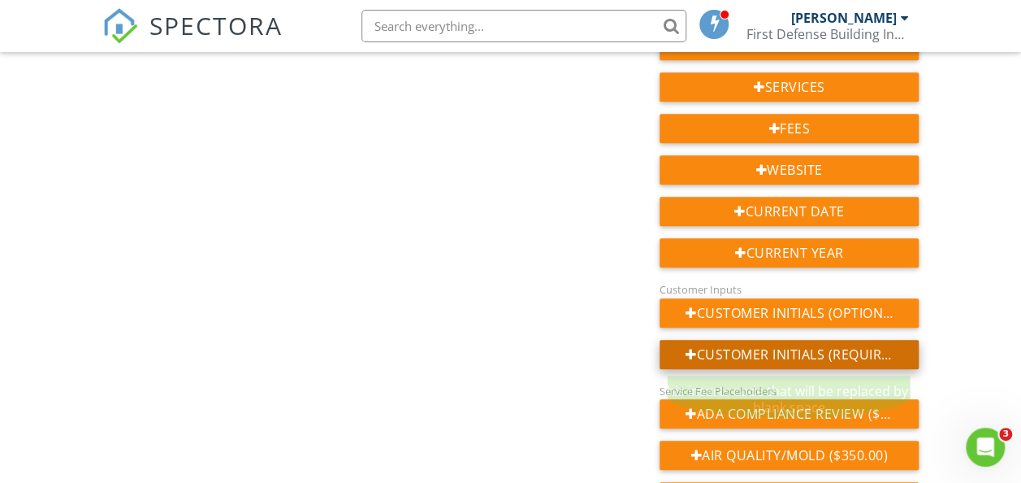
click at [825, 353] on div "Customer Initials (Required)" at bounding box center [789, 354] width 259 height 29
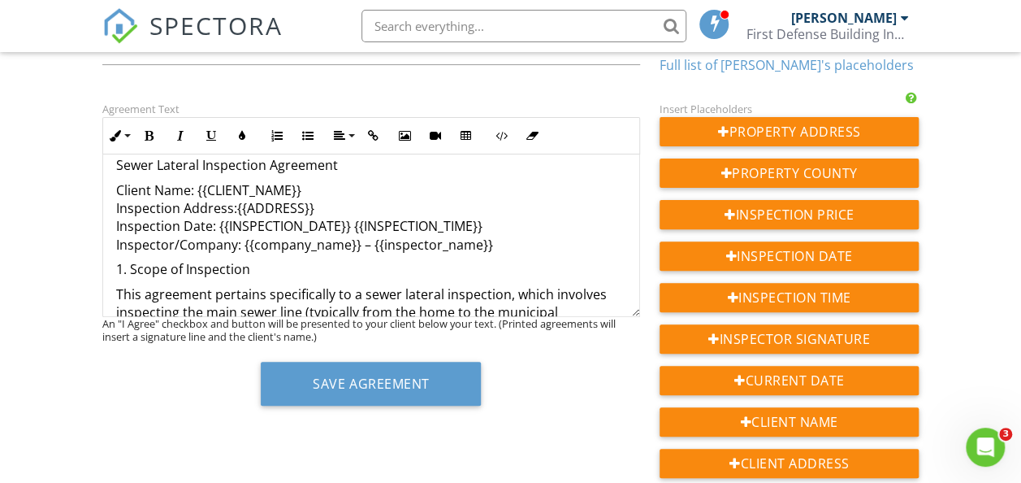
scroll to position [0, 0]
